Goal: Check status: Check status

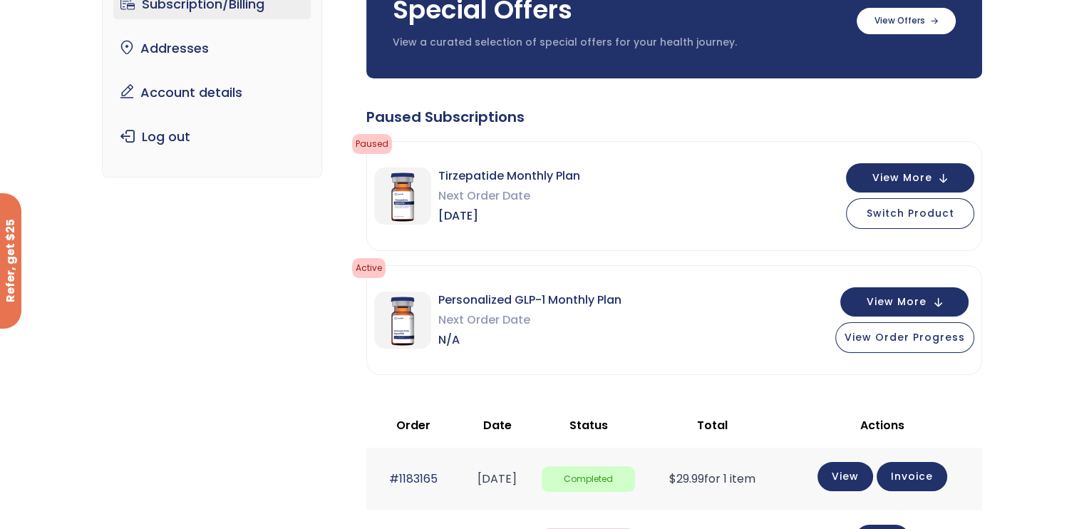
scroll to position [155, 0]
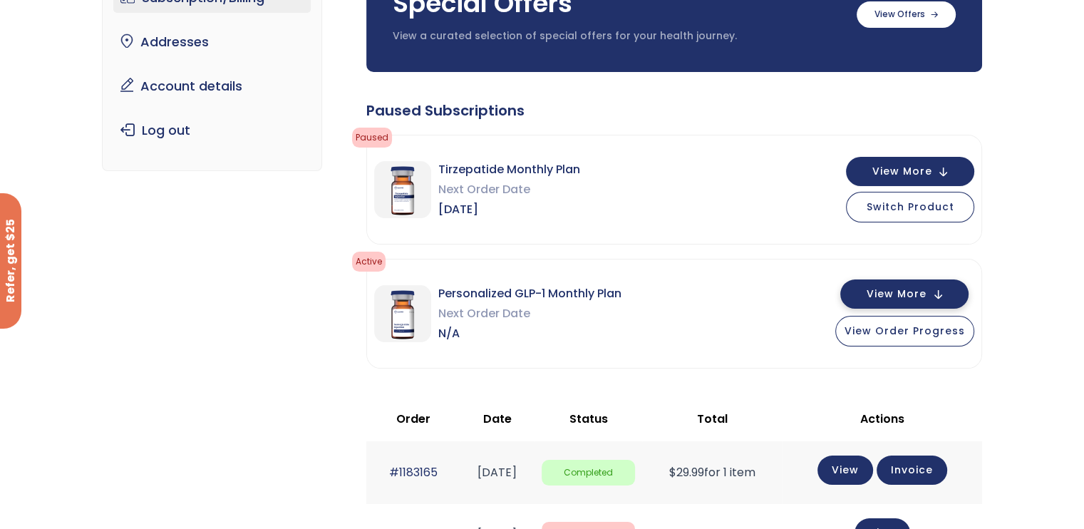
click at [876, 289] on span "View More" at bounding box center [896, 293] width 60 height 9
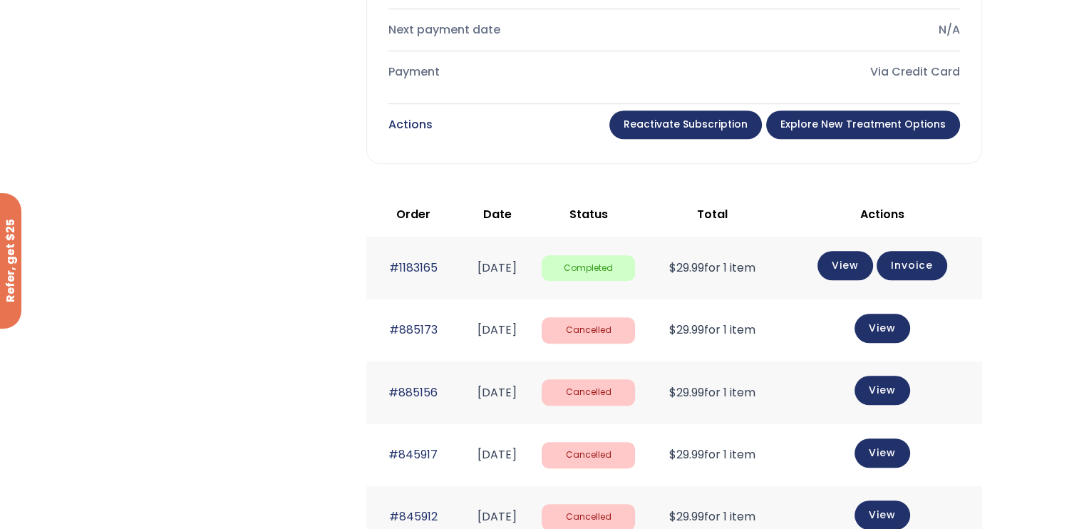
scroll to position [868, 0]
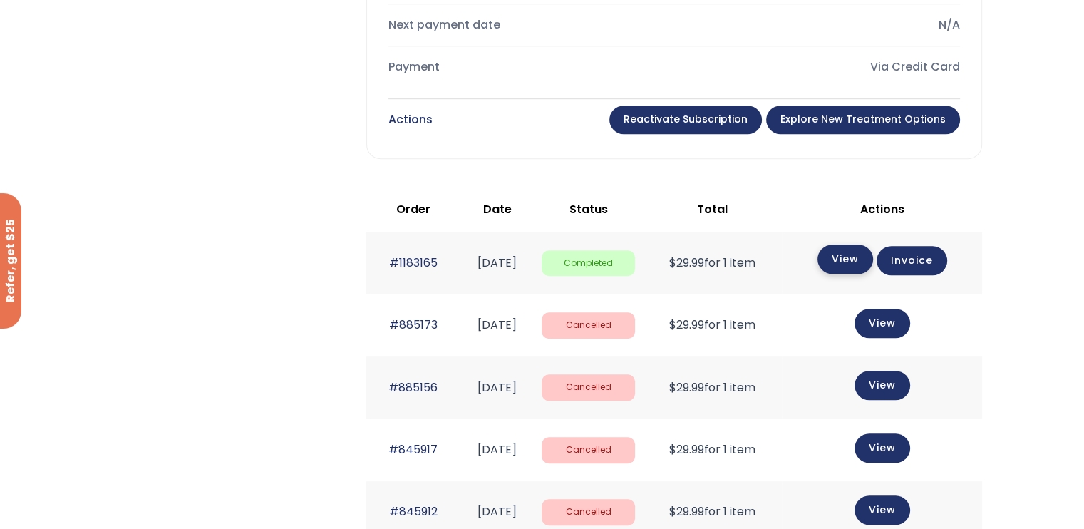
click at [868, 257] on link "View" at bounding box center [845, 258] width 56 height 29
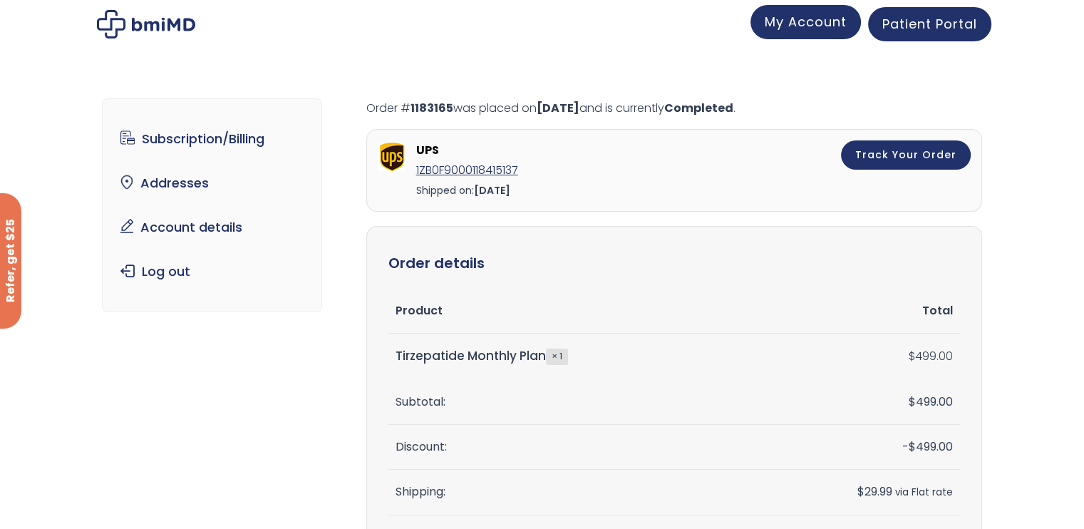
click at [775, 26] on span "My Account" at bounding box center [805, 22] width 82 height 18
click at [947, 21] on span "Patient Portal" at bounding box center [929, 22] width 95 height 18
